Goal: Check status: Check status

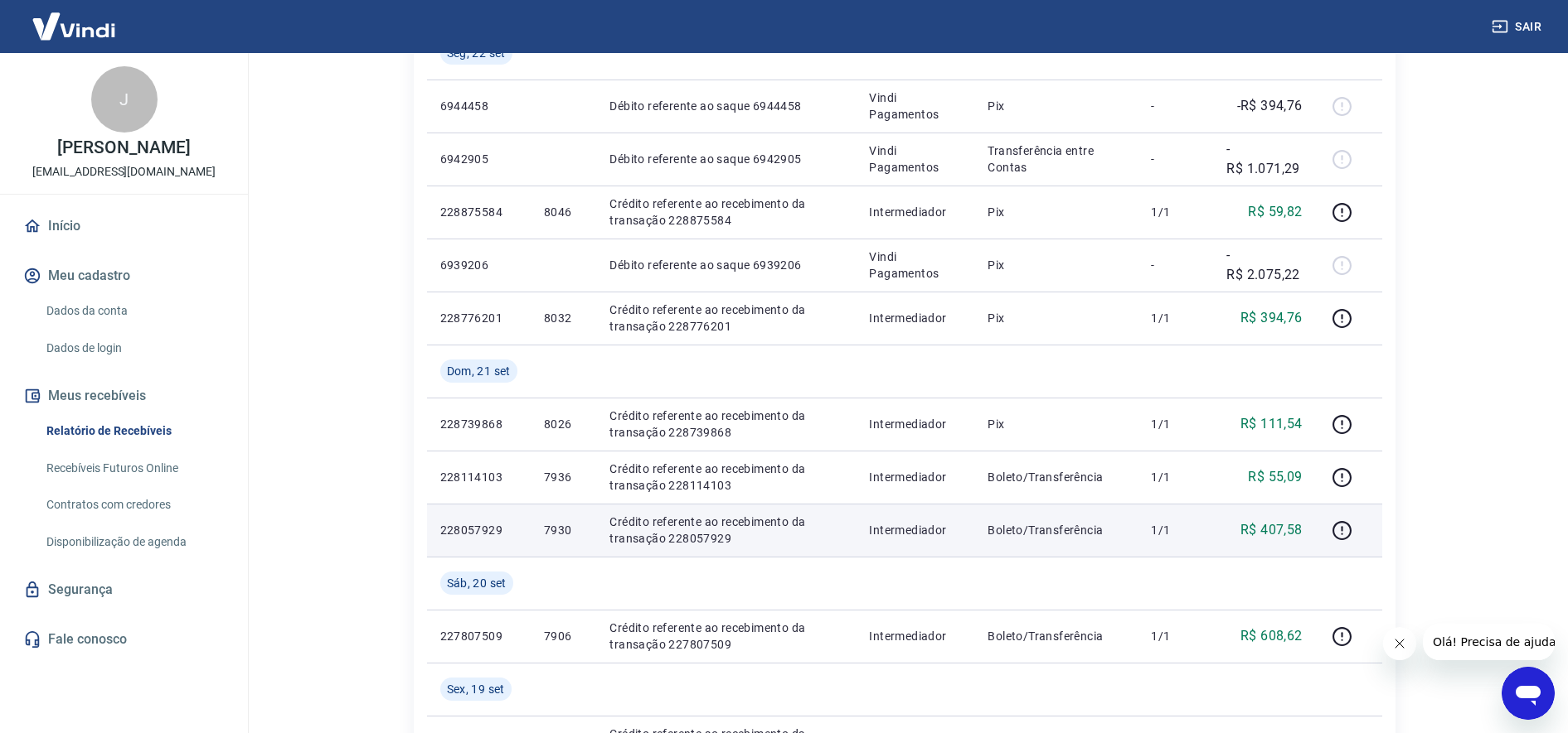
scroll to position [311, 0]
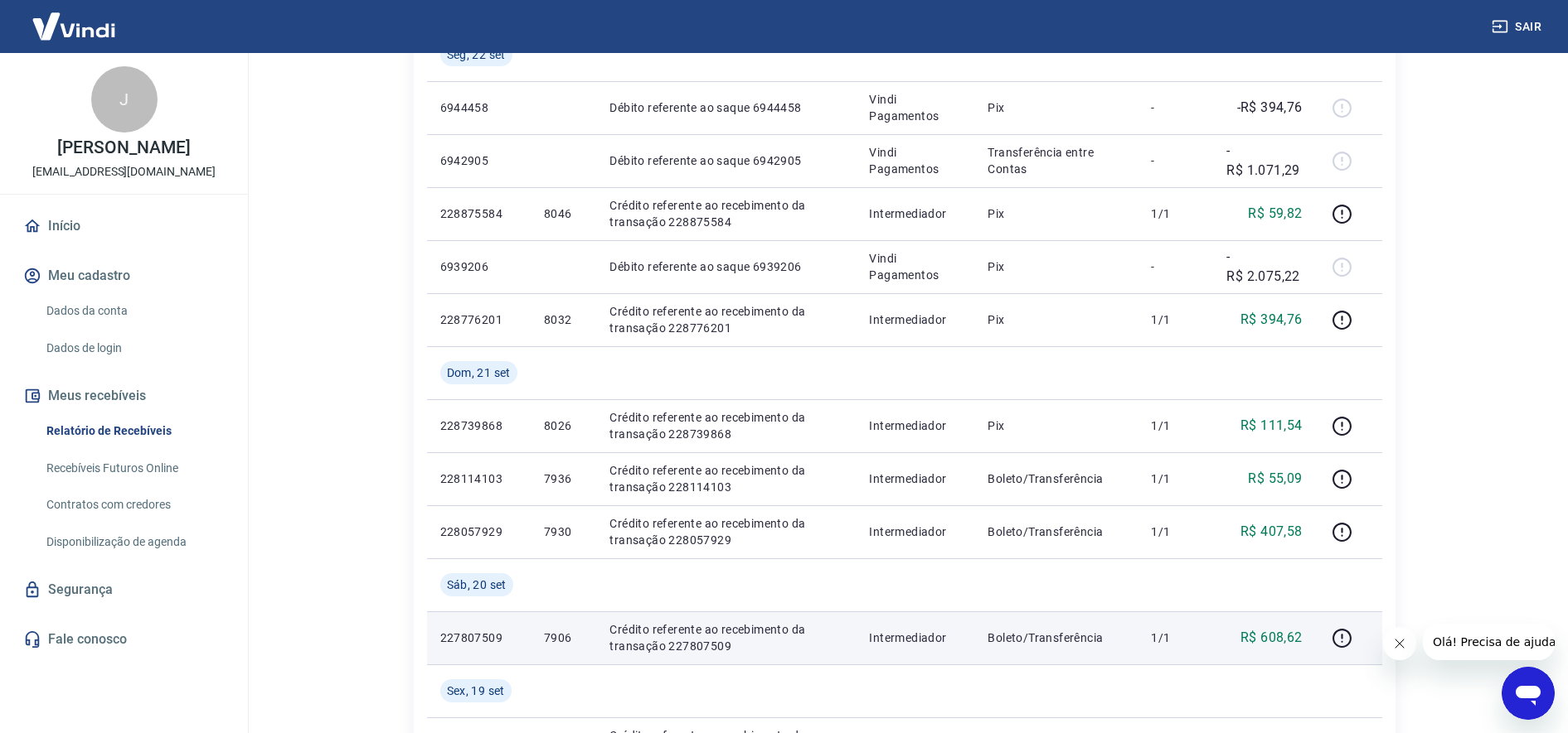
click at [708, 645] on p "Crédito referente ao recebimento da transação 227807509" at bounding box center [725, 637] width 233 height 33
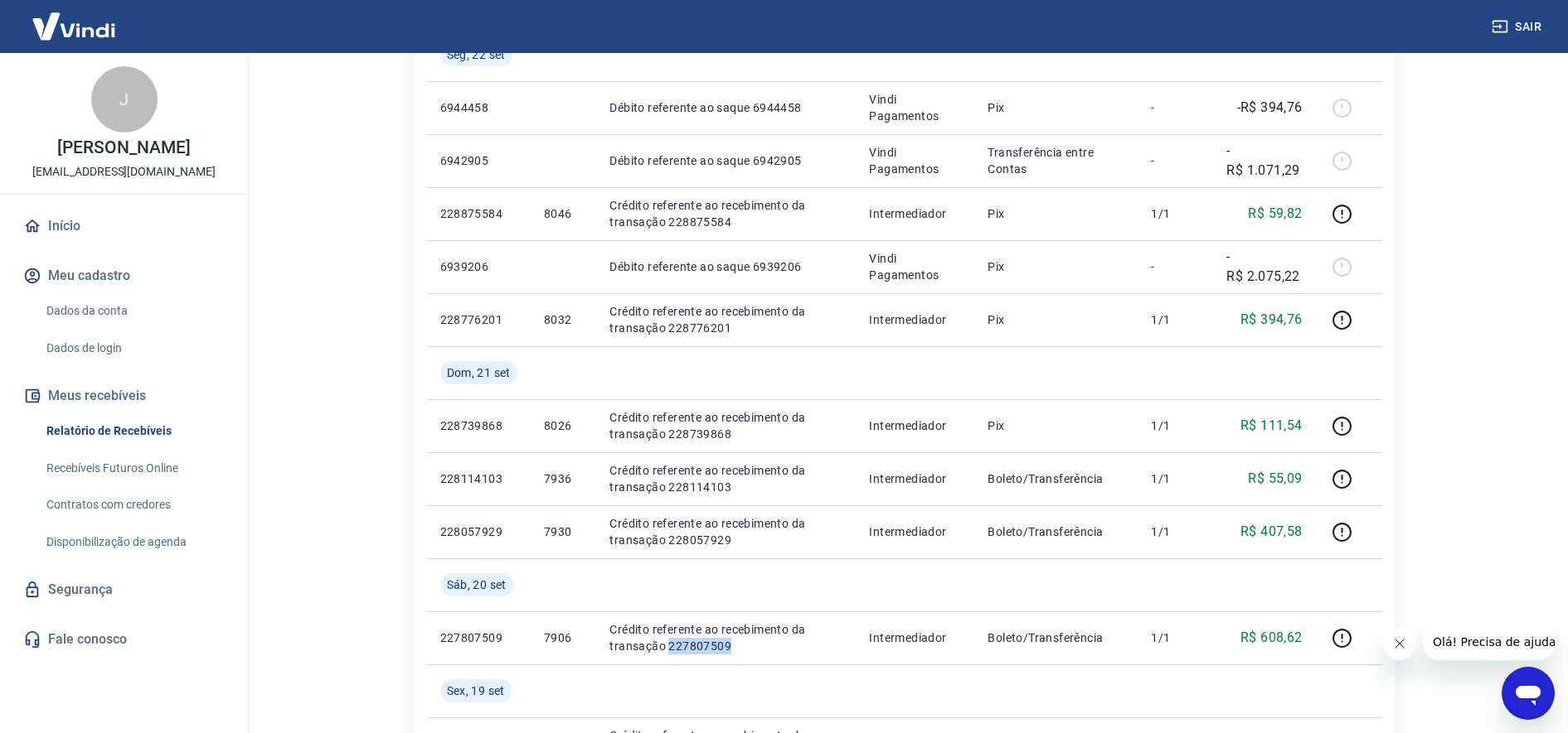
copy p "227807509"
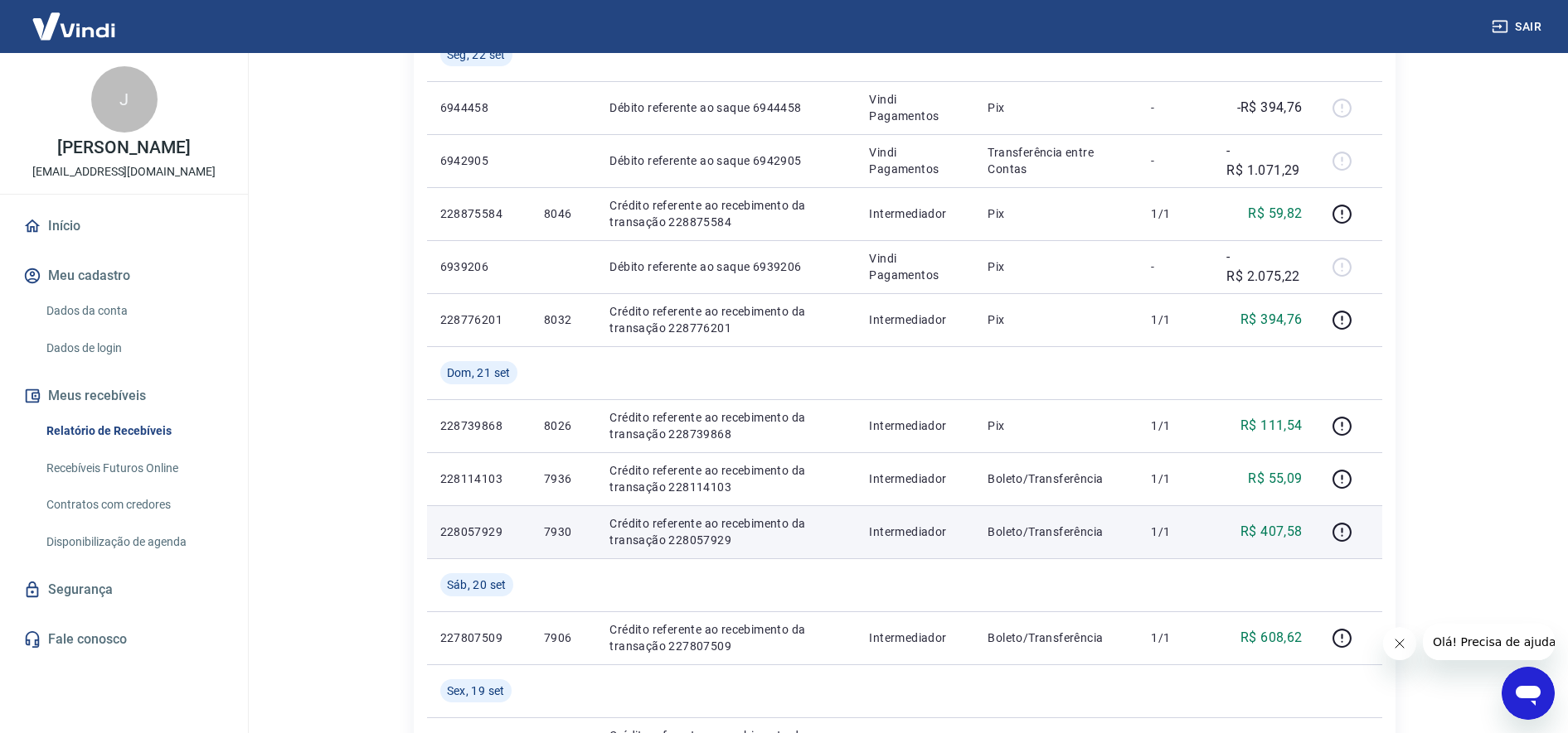
click at [717, 539] on p "Crédito referente ao recebimento da transação 228057929" at bounding box center [725, 532] width 233 height 33
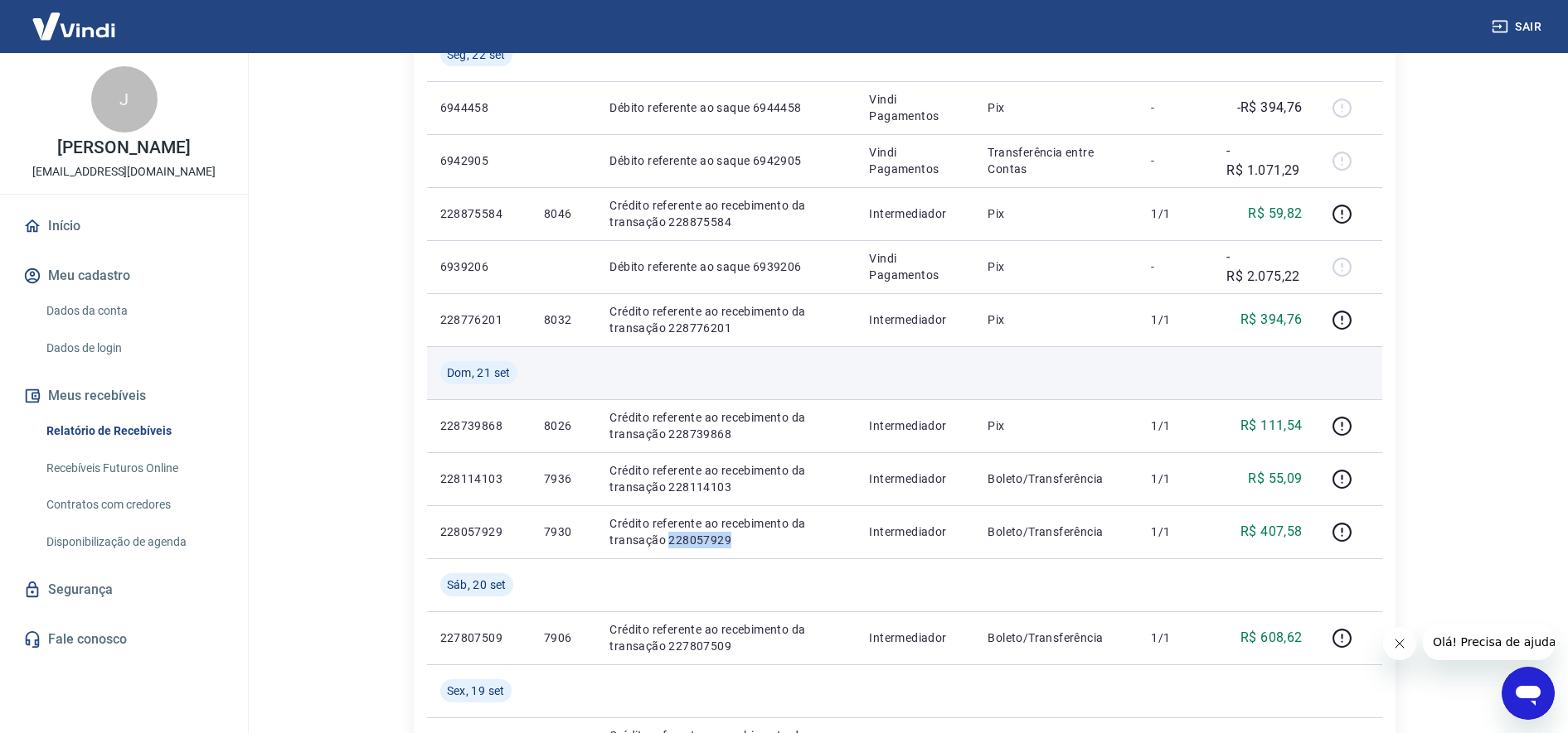
copy p "228057929"
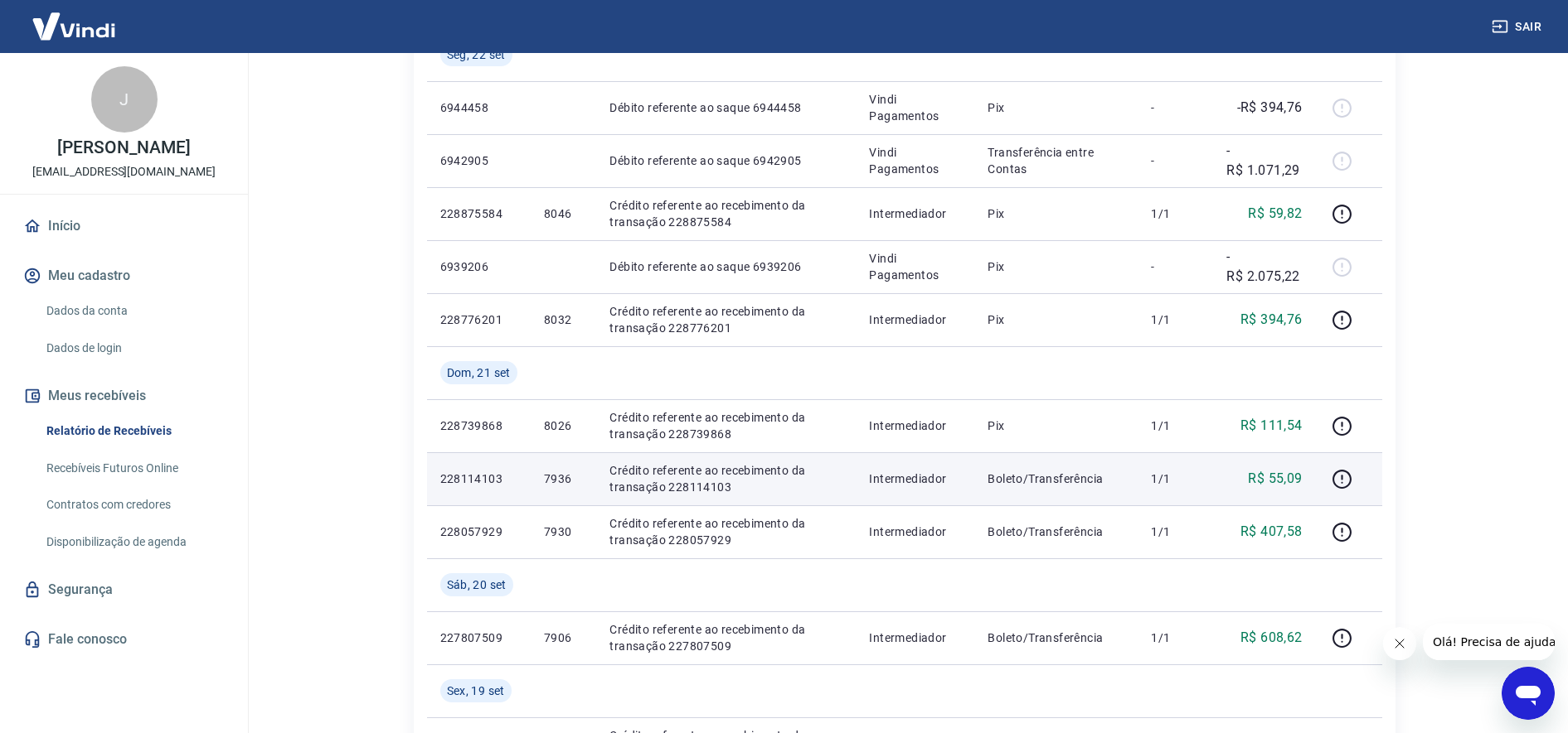
click at [692, 483] on p "Crédito referente ao recebimento da transação 228114103" at bounding box center [725, 478] width 233 height 33
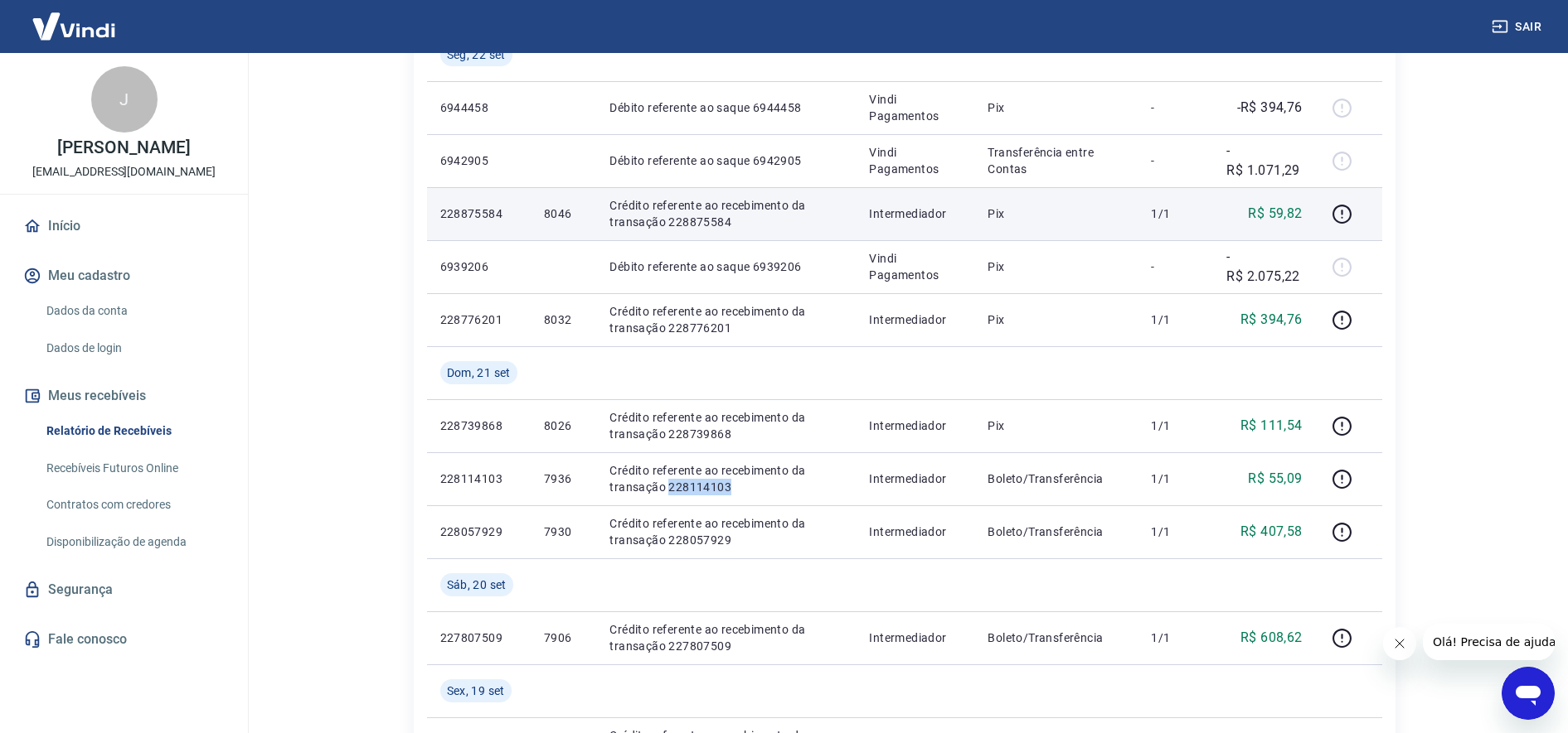
copy p "228114103"
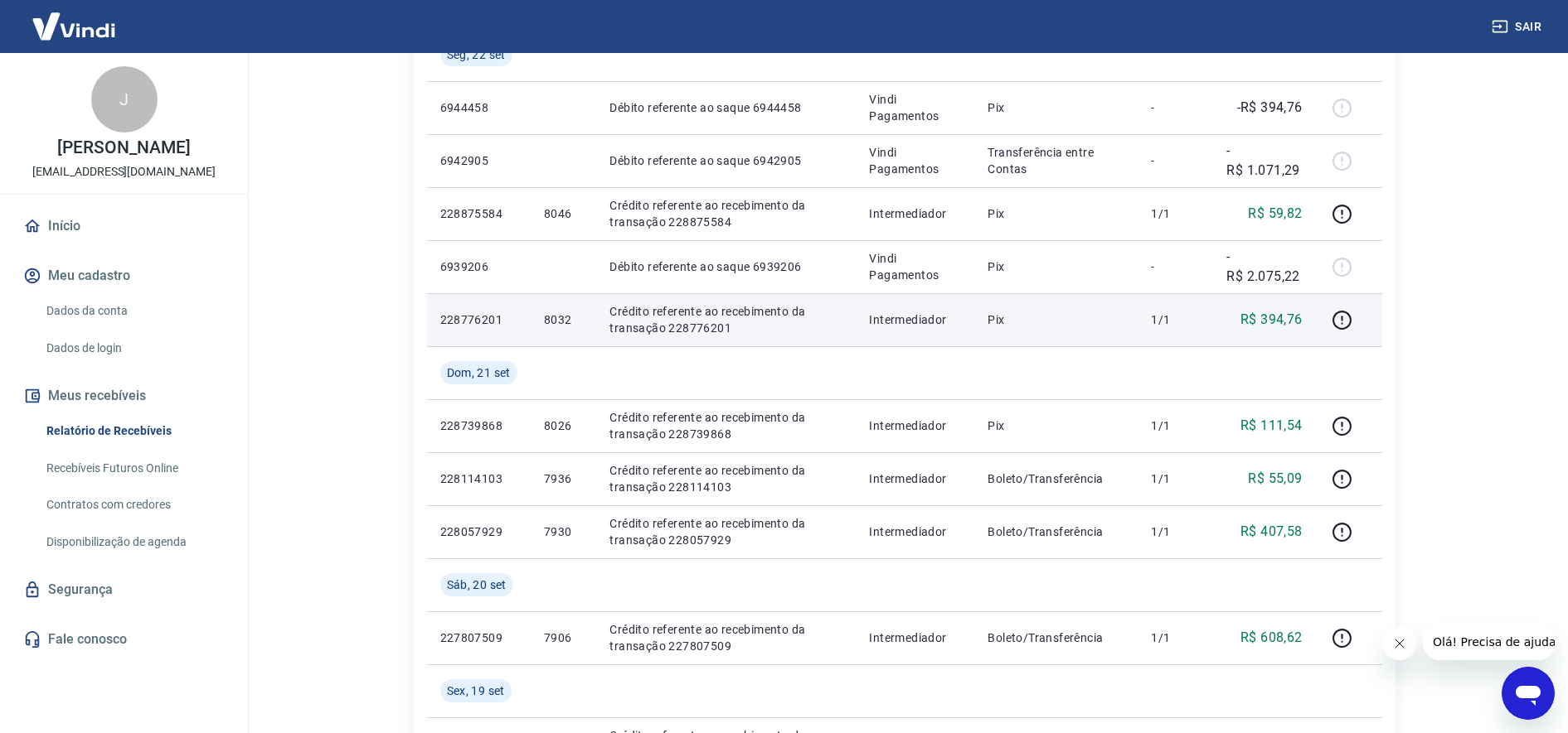
click at [699, 329] on p "Crédito referente ao recebimento da transação 228776201" at bounding box center [725, 319] width 233 height 33
click at [706, 327] on p "Crédito referente ao recebimento da transação 228776201" at bounding box center [725, 319] width 233 height 33
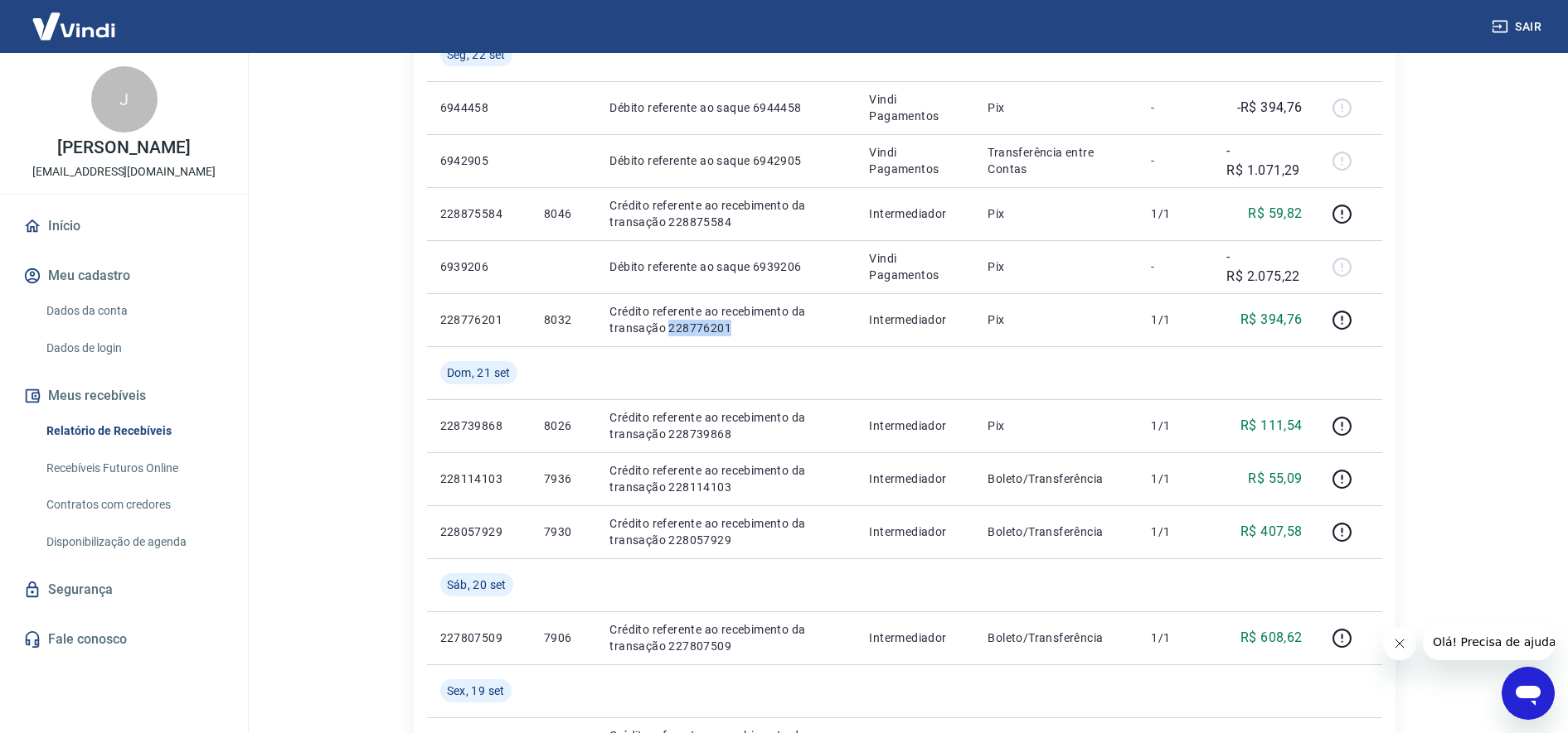
copy p "228776201"
